Goal: Information Seeking & Learning: Learn about a topic

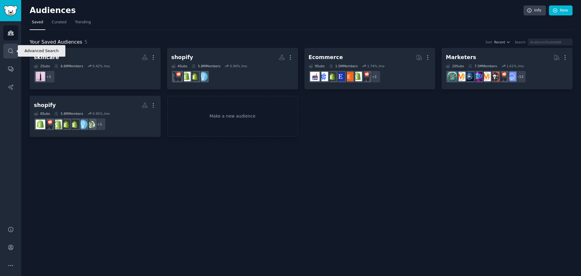
click at [10, 54] on icon "Sidebar" at bounding box center [11, 51] width 6 height 6
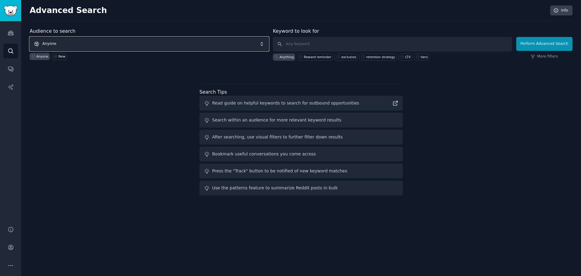
click at [85, 38] on span "Anyone" at bounding box center [149, 44] width 239 height 14
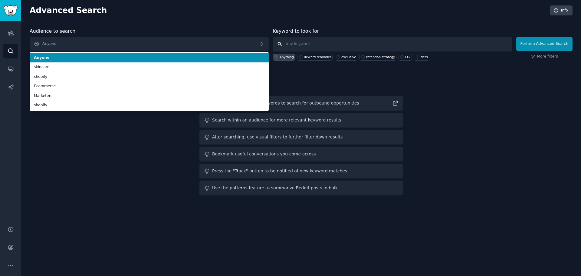
click at [308, 40] on input "text" at bounding box center [392, 44] width 239 height 15
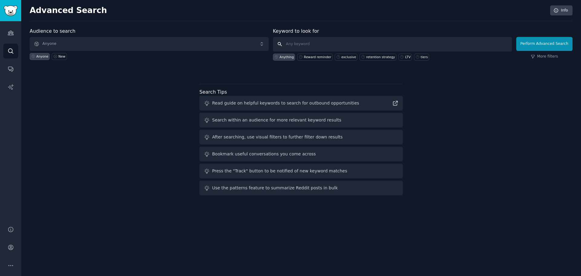
paste input "referral"
type input "referral"
click button "Perform Advanced Search" at bounding box center [545, 44] width 56 height 14
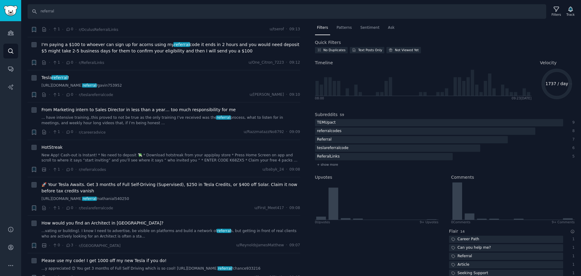
scroll to position [303, 0]
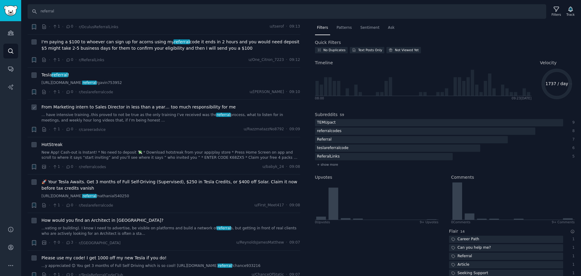
click at [145, 110] on span "From Marketing intern to Sales Director in less than a year… too much responsib…" at bounding box center [138, 107] width 194 height 6
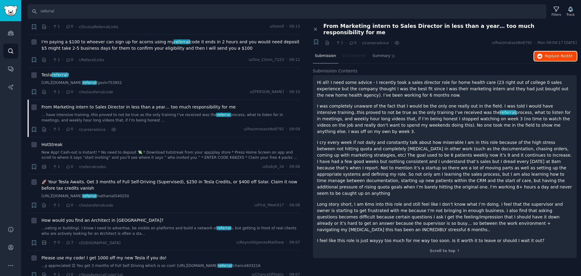
click at [560, 54] on span "Reply on Reddit" at bounding box center [559, 56] width 28 height 5
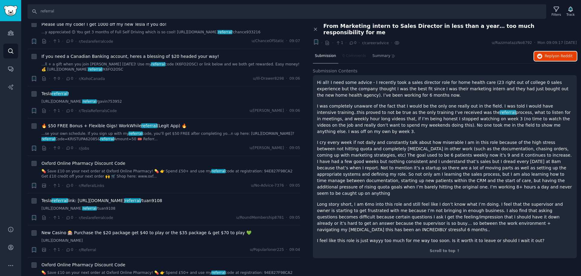
scroll to position [575, 0]
